Goal: Information Seeking & Learning: Learn about a topic

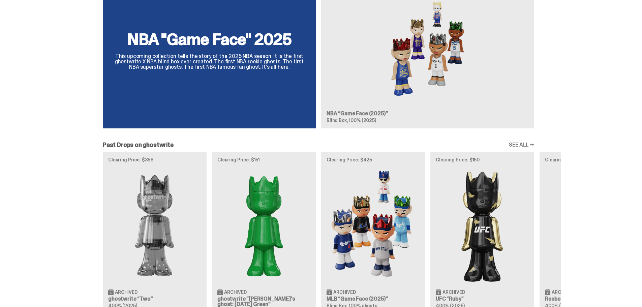
scroll to position [371, 0]
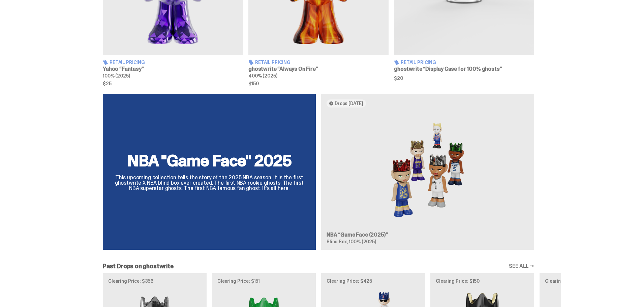
click at [405, 154] on div "NBA "Game Face" 2025 This upcoming collection tells the story of the 2025 NBA s…" at bounding box center [318, 174] width 485 height 161
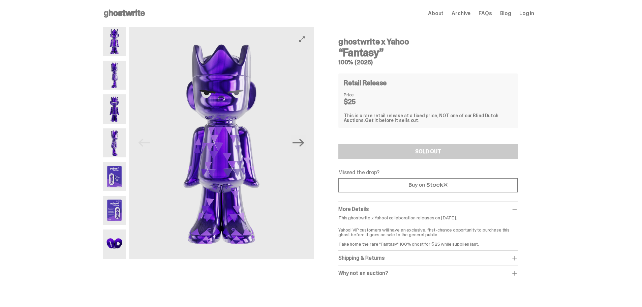
click at [116, 178] on img at bounding box center [114, 176] width 23 height 29
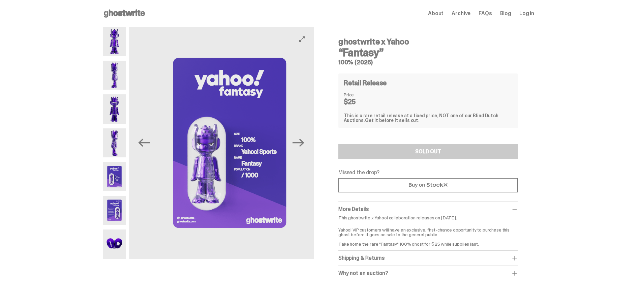
click at [119, 210] on img at bounding box center [114, 210] width 23 height 29
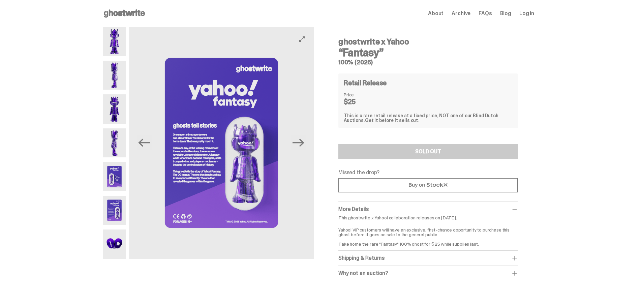
click at [120, 238] on img at bounding box center [114, 243] width 23 height 29
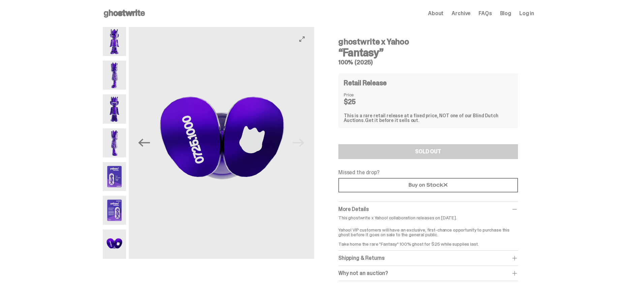
click at [117, 172] on img at bounding box center [114, 176] width 23 height 29
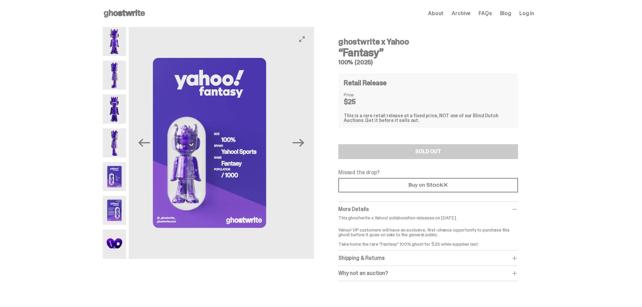
click at [116, 106] on img at bounding box center [114, 108] width 23 height 29
